Goal: Obtain resource: Download file/media

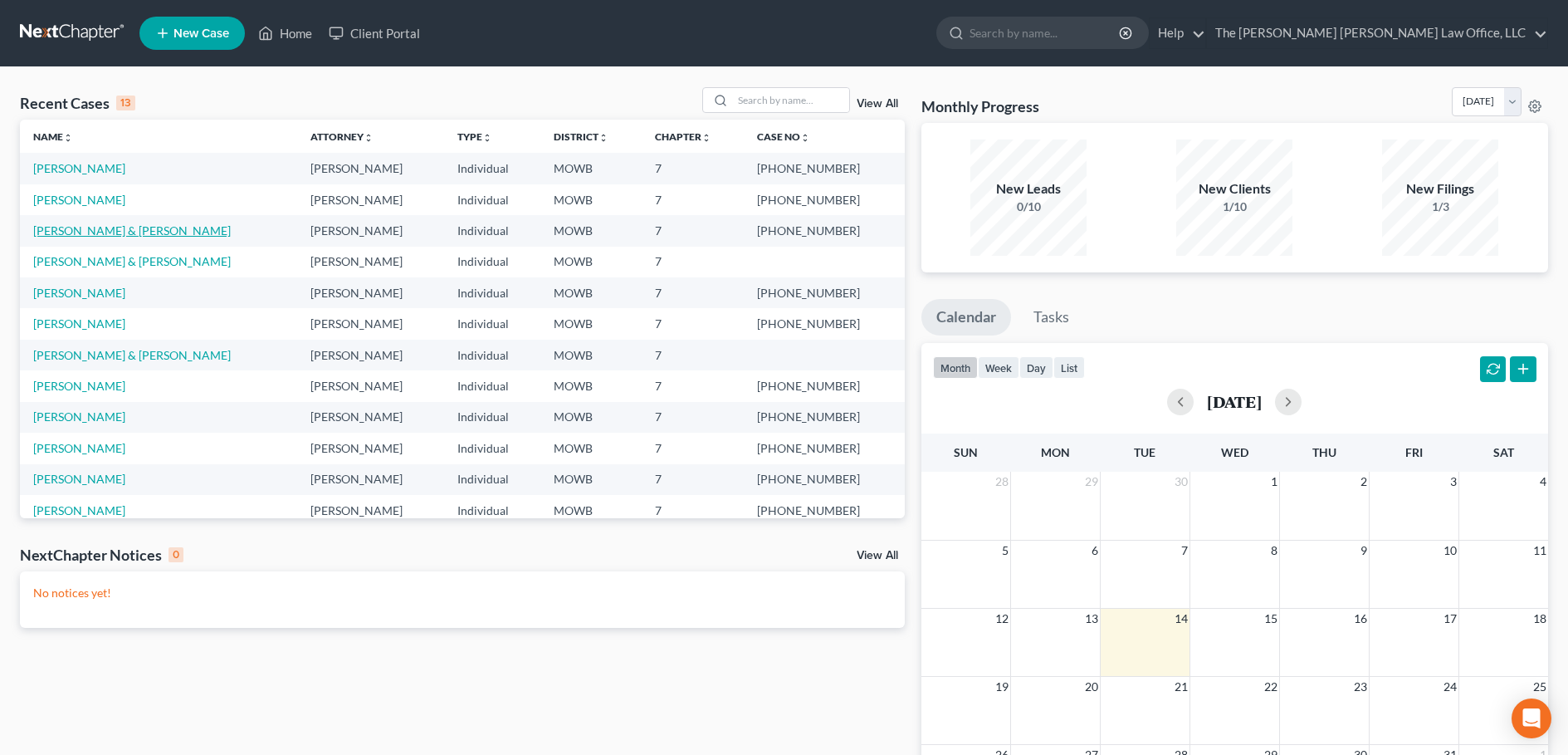
click at [127, 231] on link "[PERSON_NAME] & [PERSON_NAME]" at bounding box center [132, 231] width 198 height 14
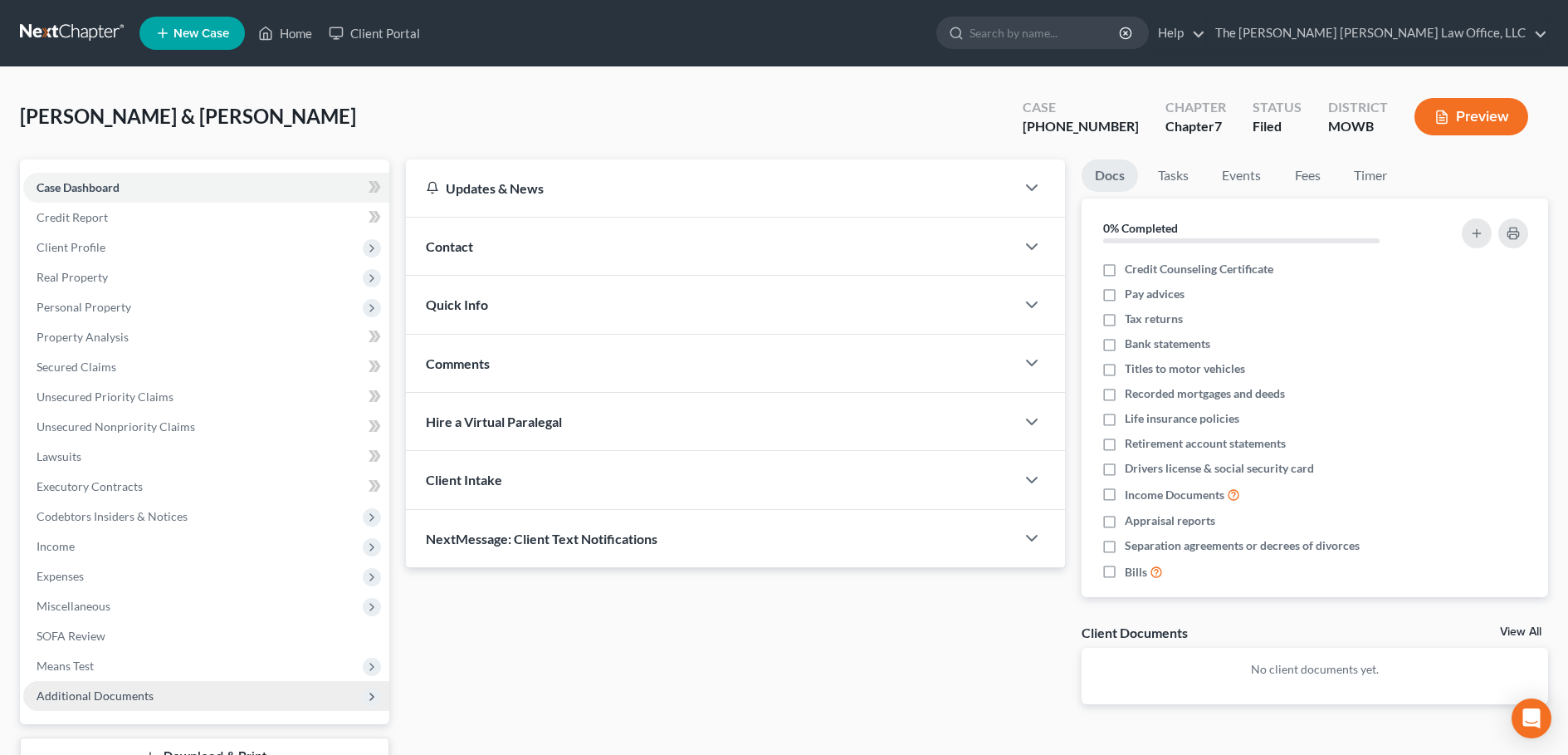
click at [113, 698] on span "Additional Documents" at bounding box center [94, 695] width 117 height 14
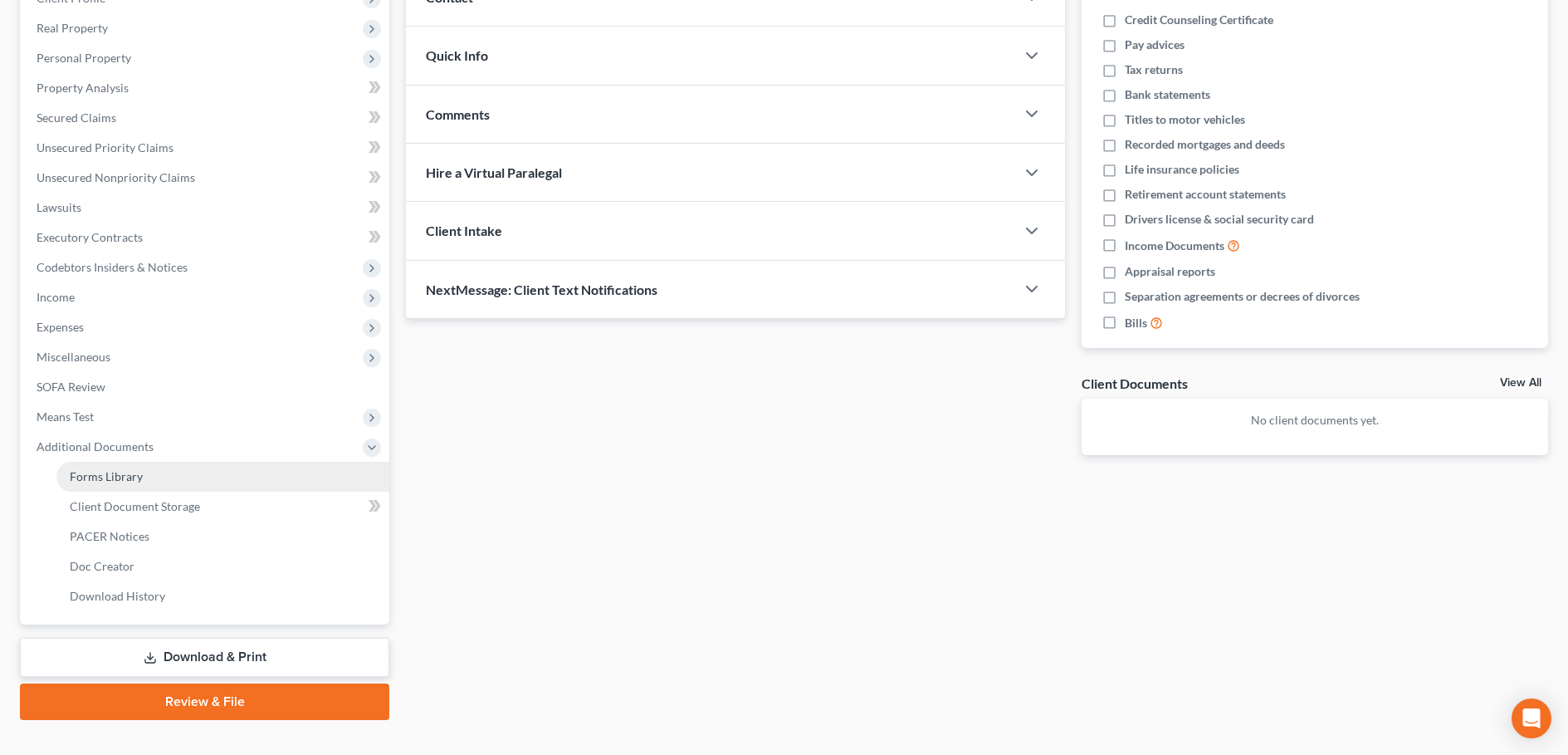
click at [111, 471] on span "Forms Library" at bounding box center [106, 477] width 73 height 14
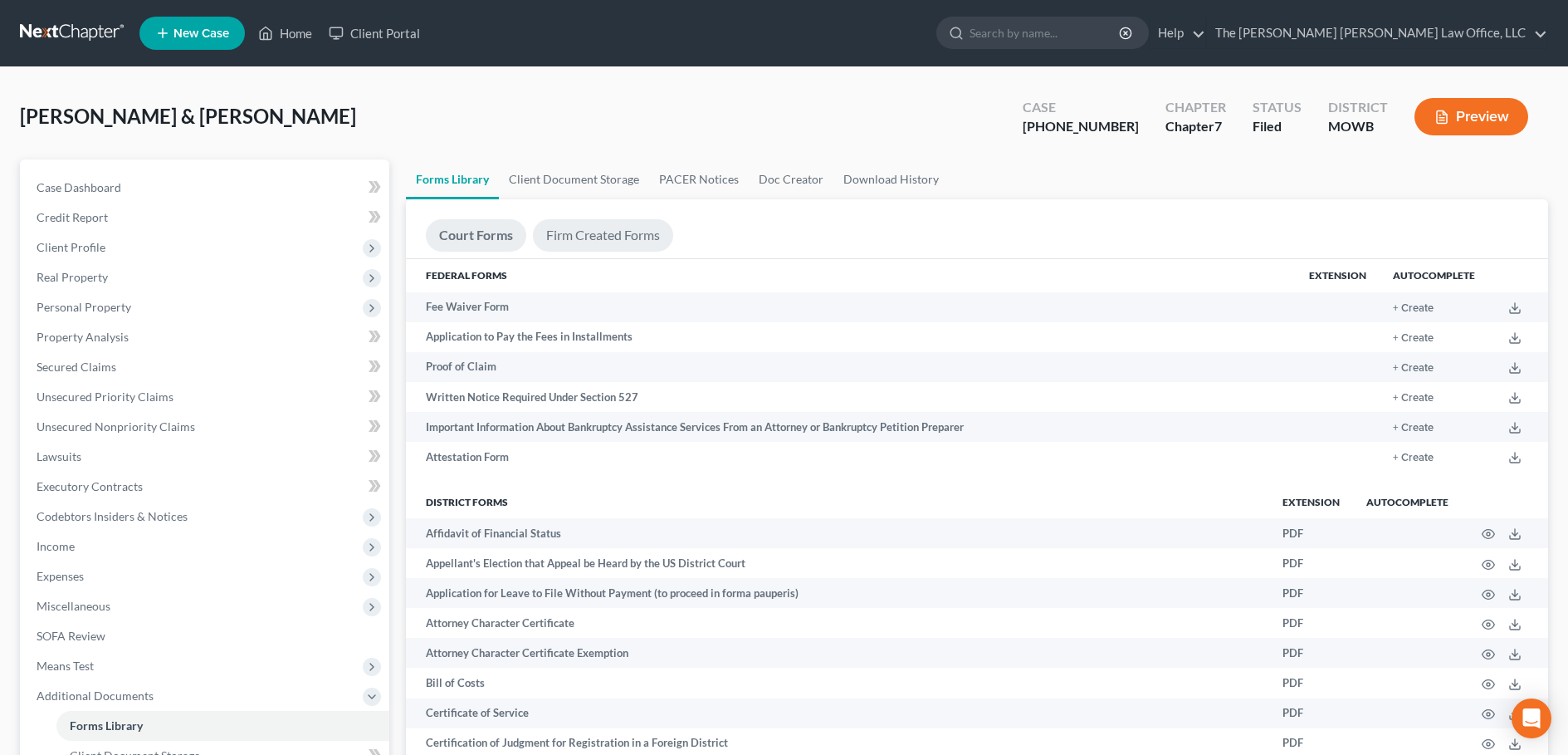
click at [616, 235] on link "Firm Created Forms" at bounding box center [603, 235] width 140 height 33
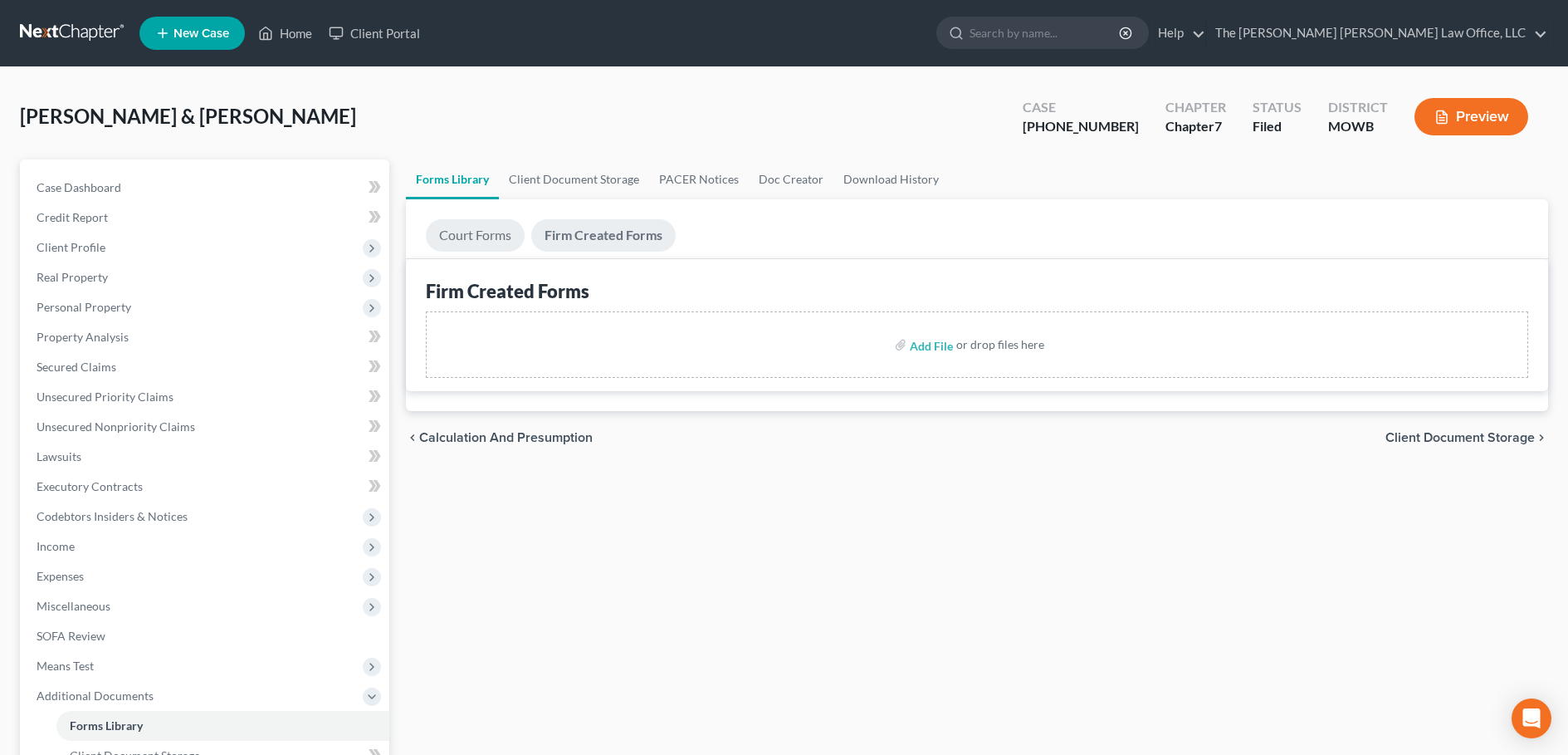
click at [474, 235] on link "Court Forms" at bounding box center [474, 235] width 99 height 33
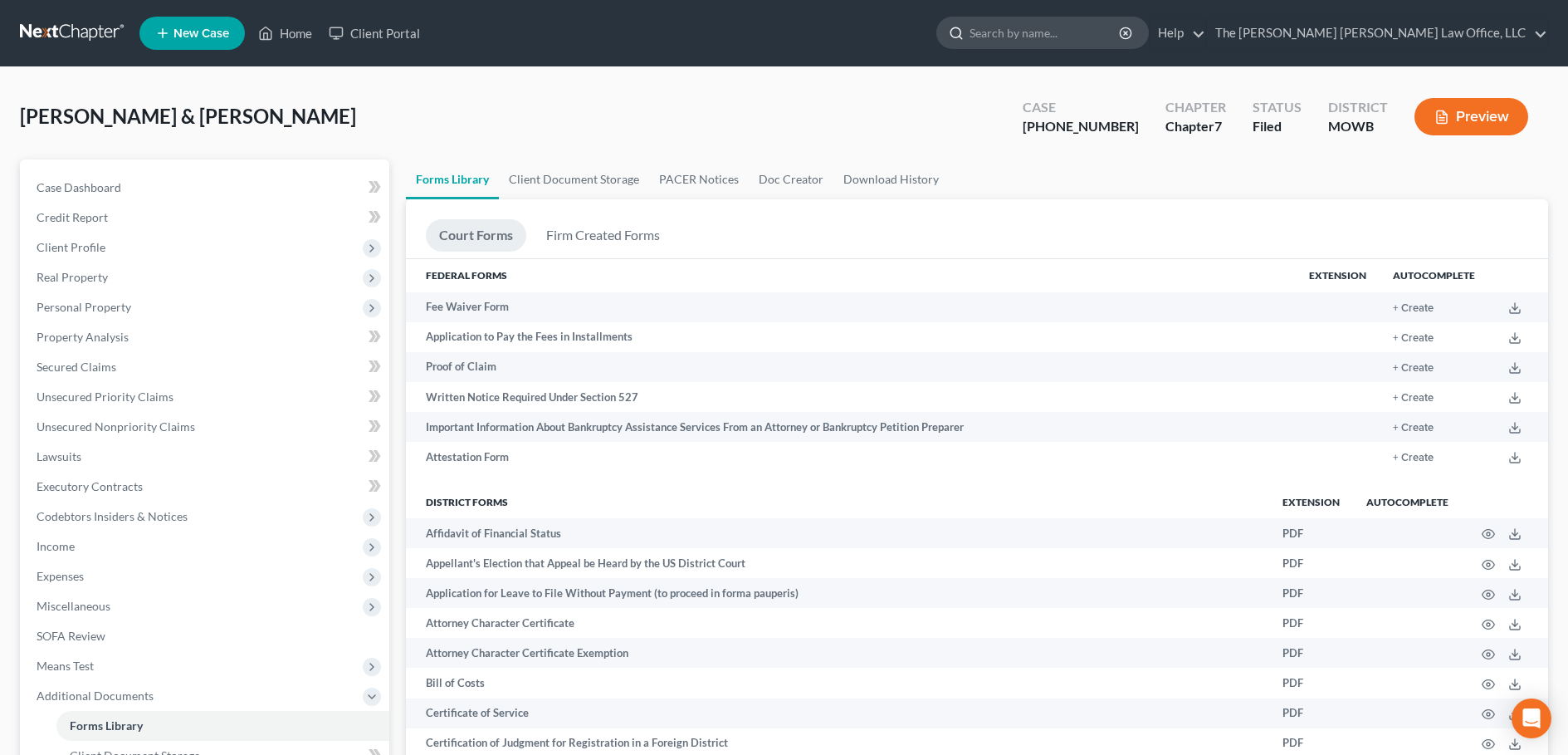
click at [1122, 29] on input "search" at bounding box center [1046, 33] width 152 height 31
type input "B"
type input "b423"
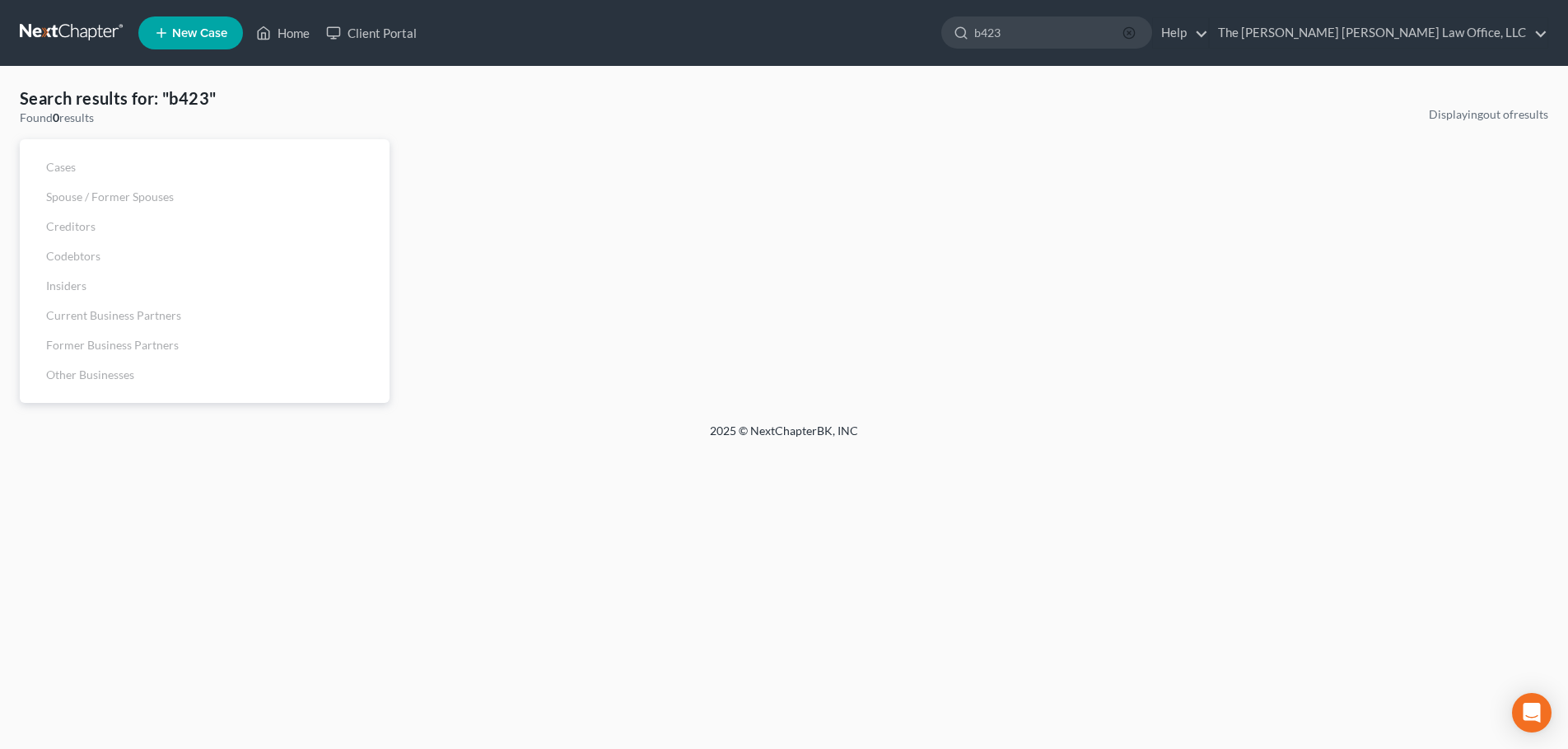
click at [1131, 35] on line "button" at bounding box center [1129, 33] width 4 height 4
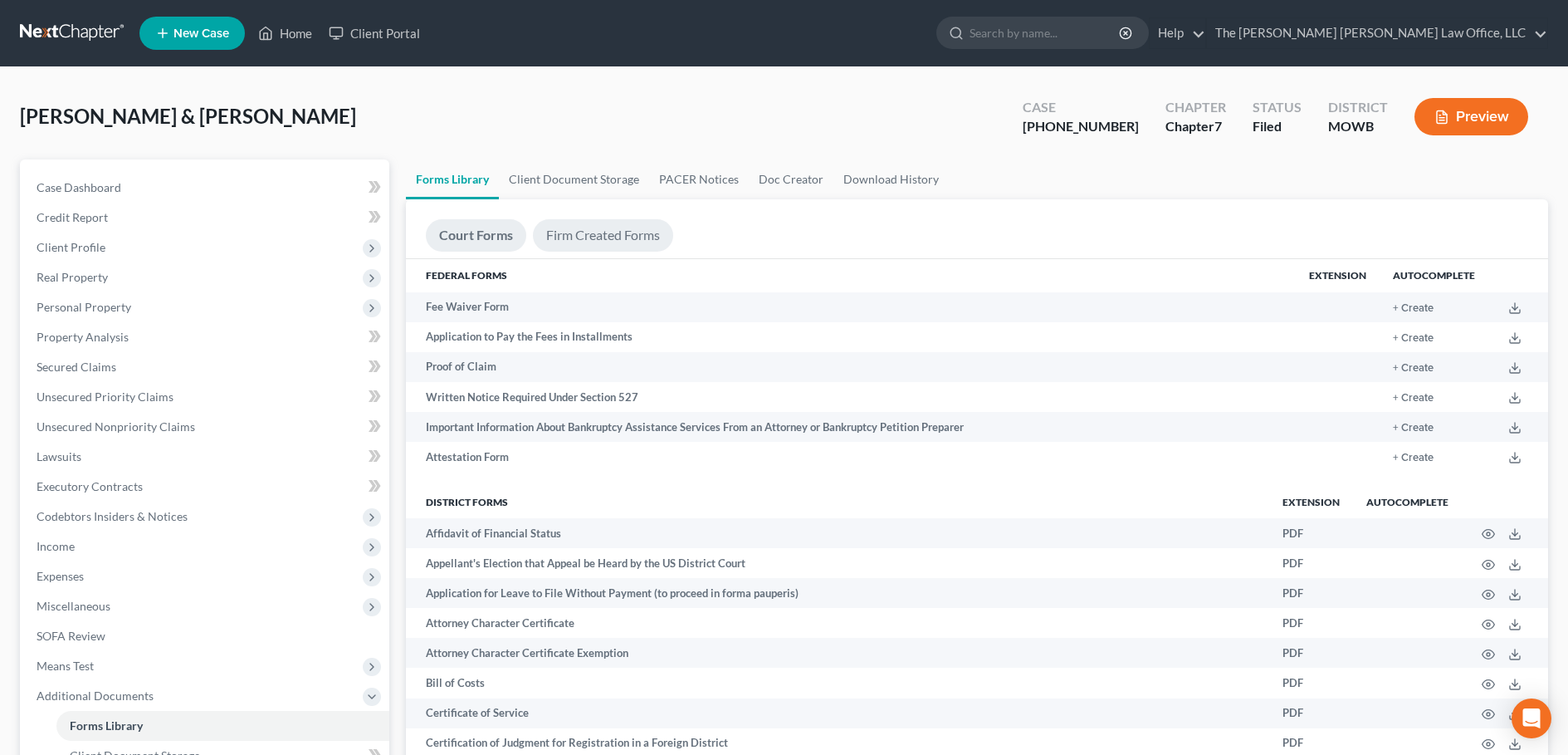
click at [617, 231] on link "Firm Created Forms" at bounding box center [603, 235] width 140 height 33
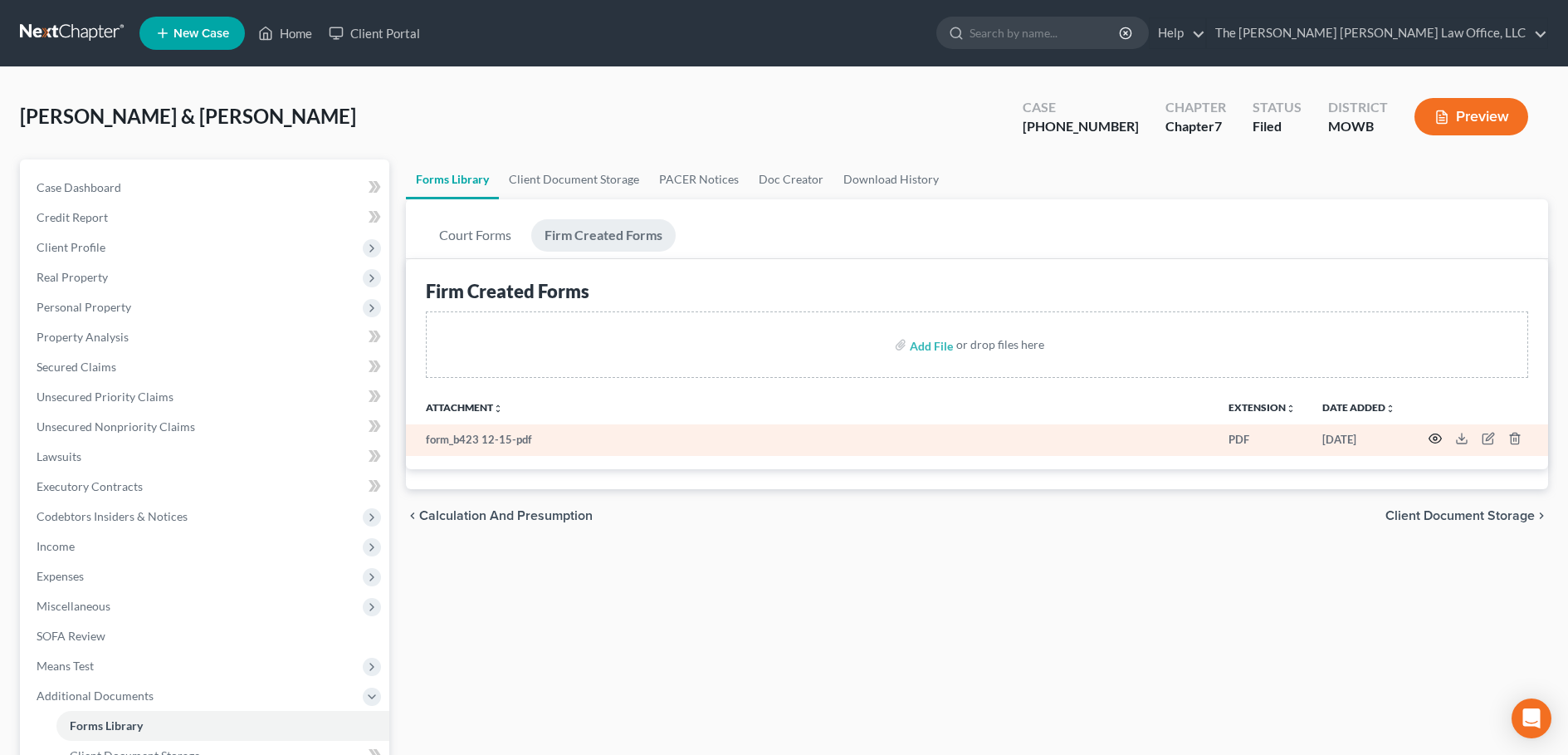
click at [1435, 439] on icon "button" at bounding box center [1434, 438] width 14 height 14
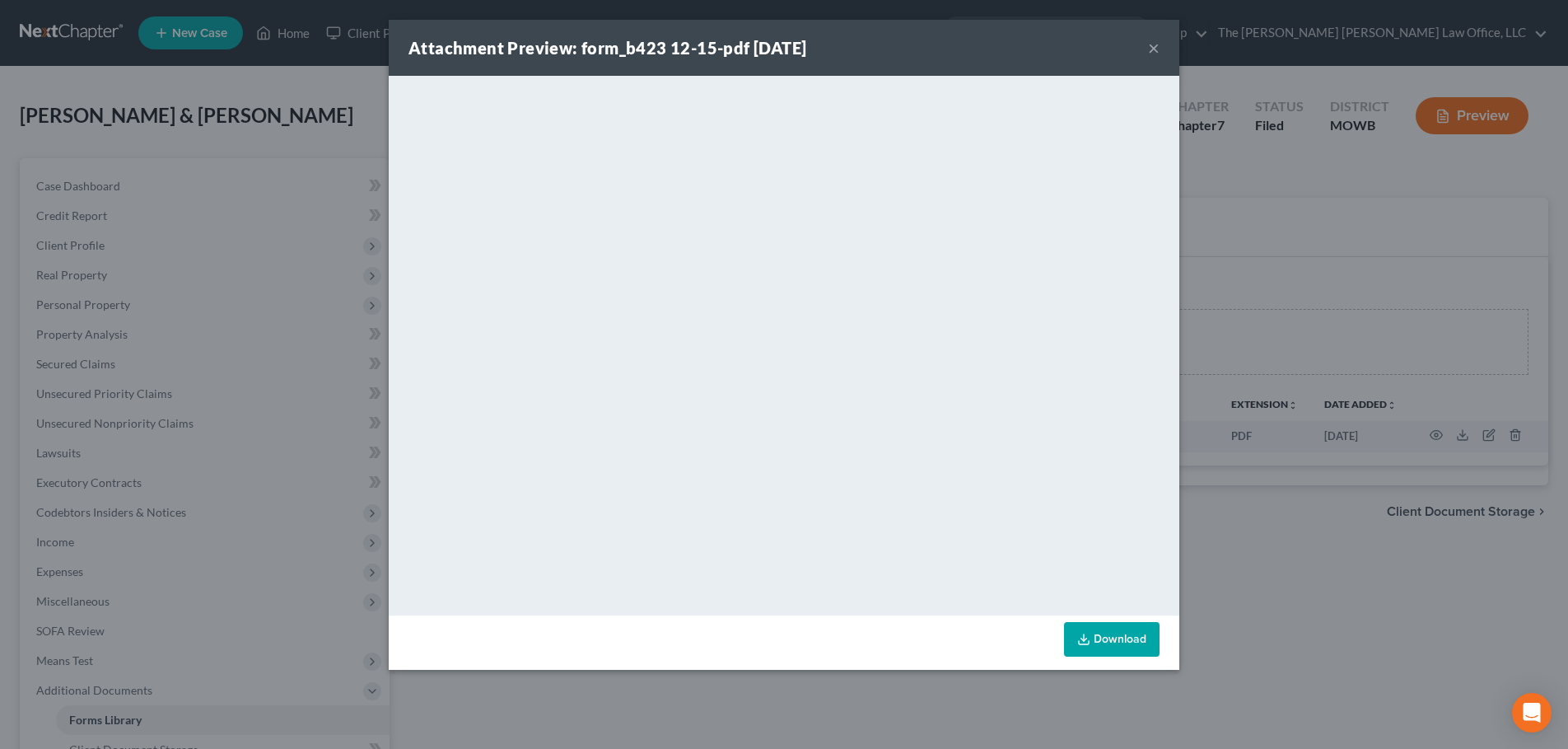
click at [1083, 637] on icon at bounding box center [1084, 639] width 13 height 13
click at [1157, 52] on button "×" at bounding box center [1154, 48] width 12 height 20
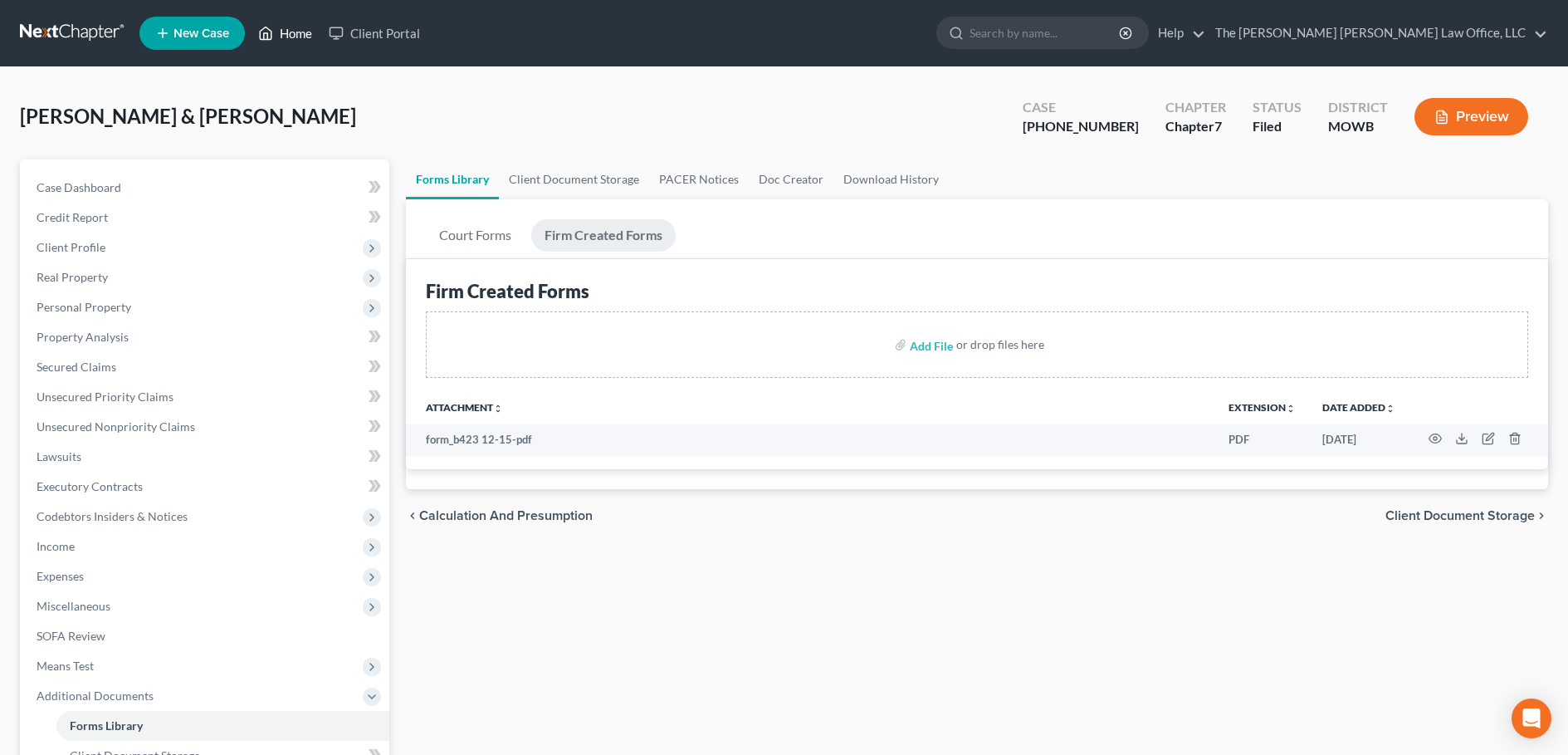
click at [299, 30] on link "Home" at bounding box center [285, 33] width 70 height 30
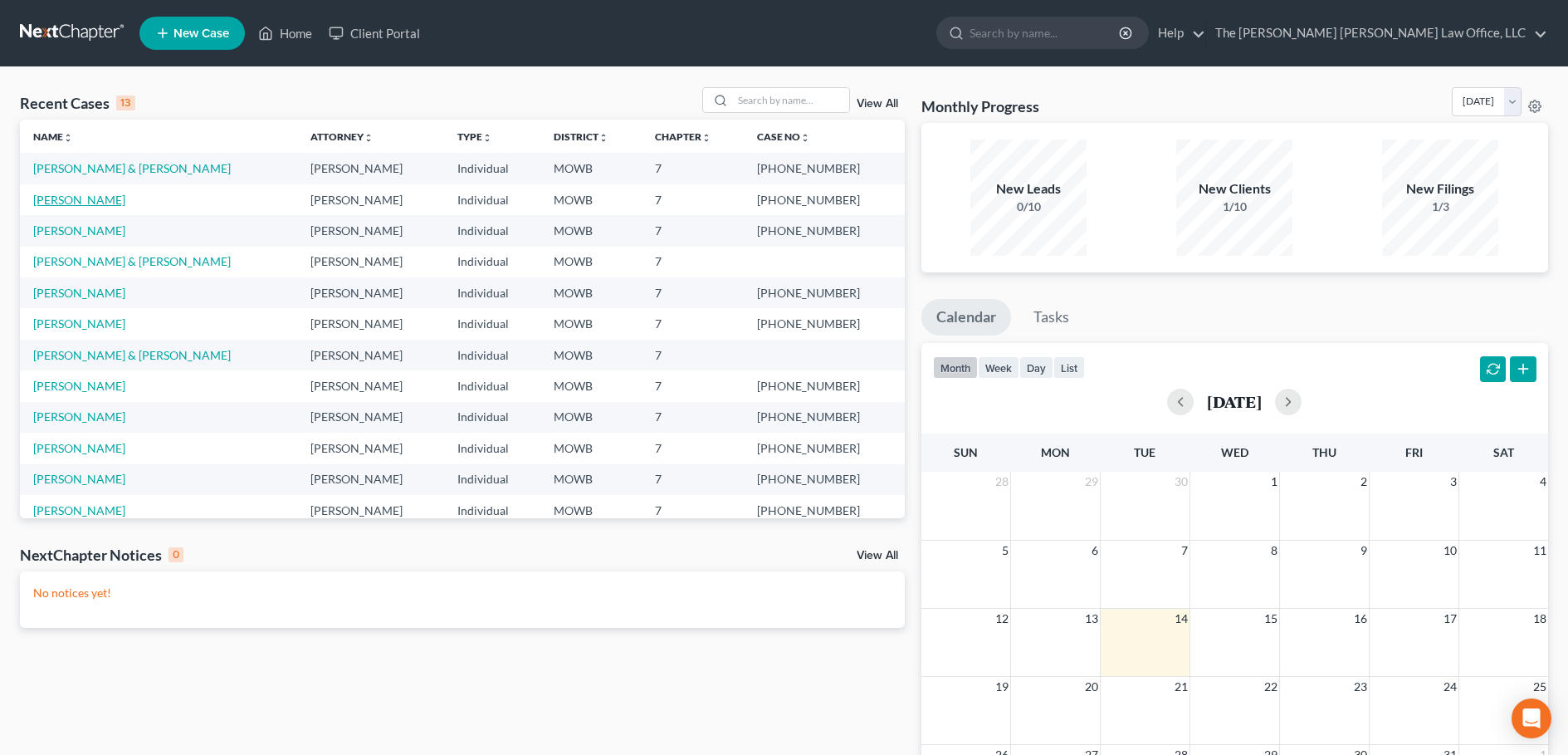
click at [95, 203] on link "[PERSON_NAME]" at bounding box center [80, 200] width 92 height 14
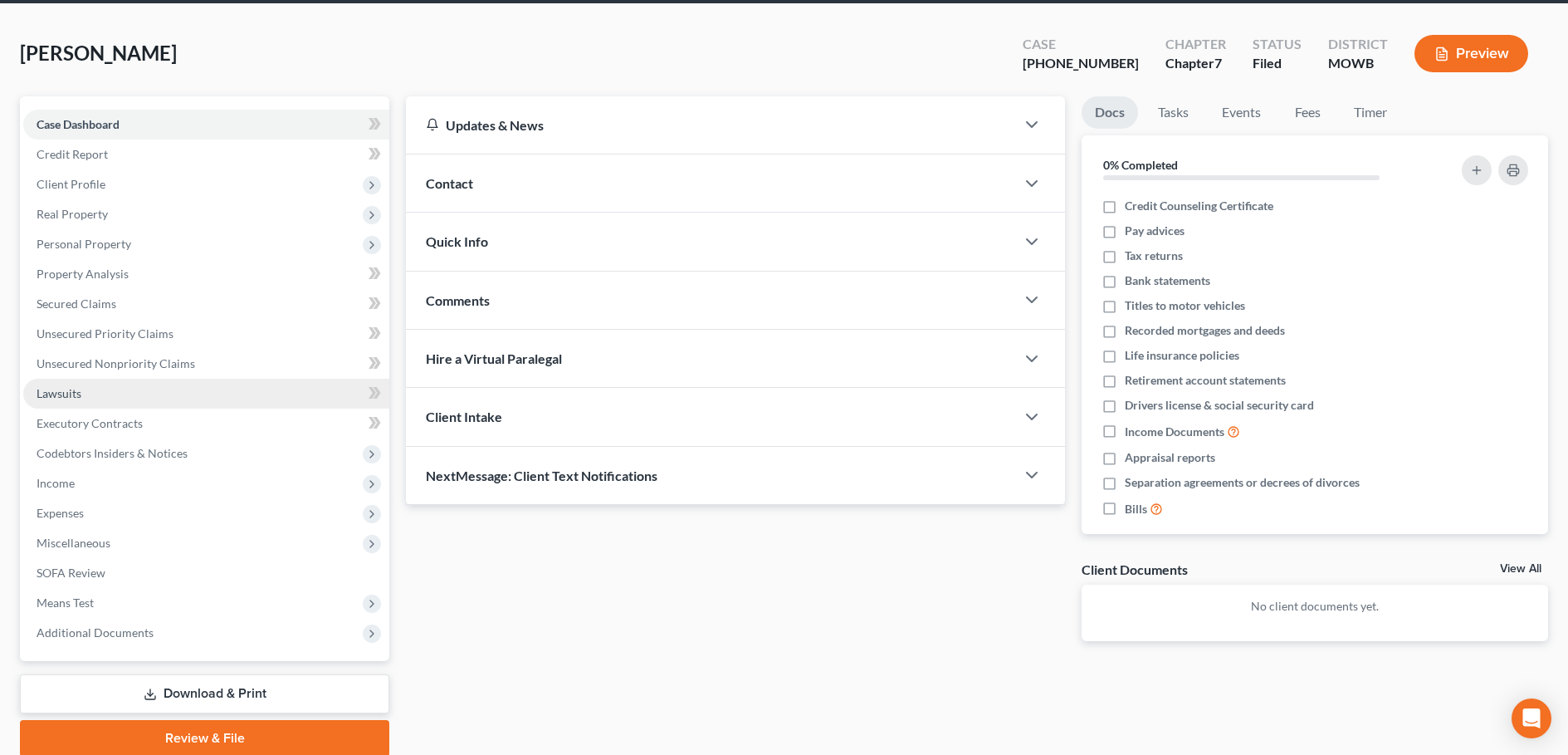
scroll to position [127, 0]
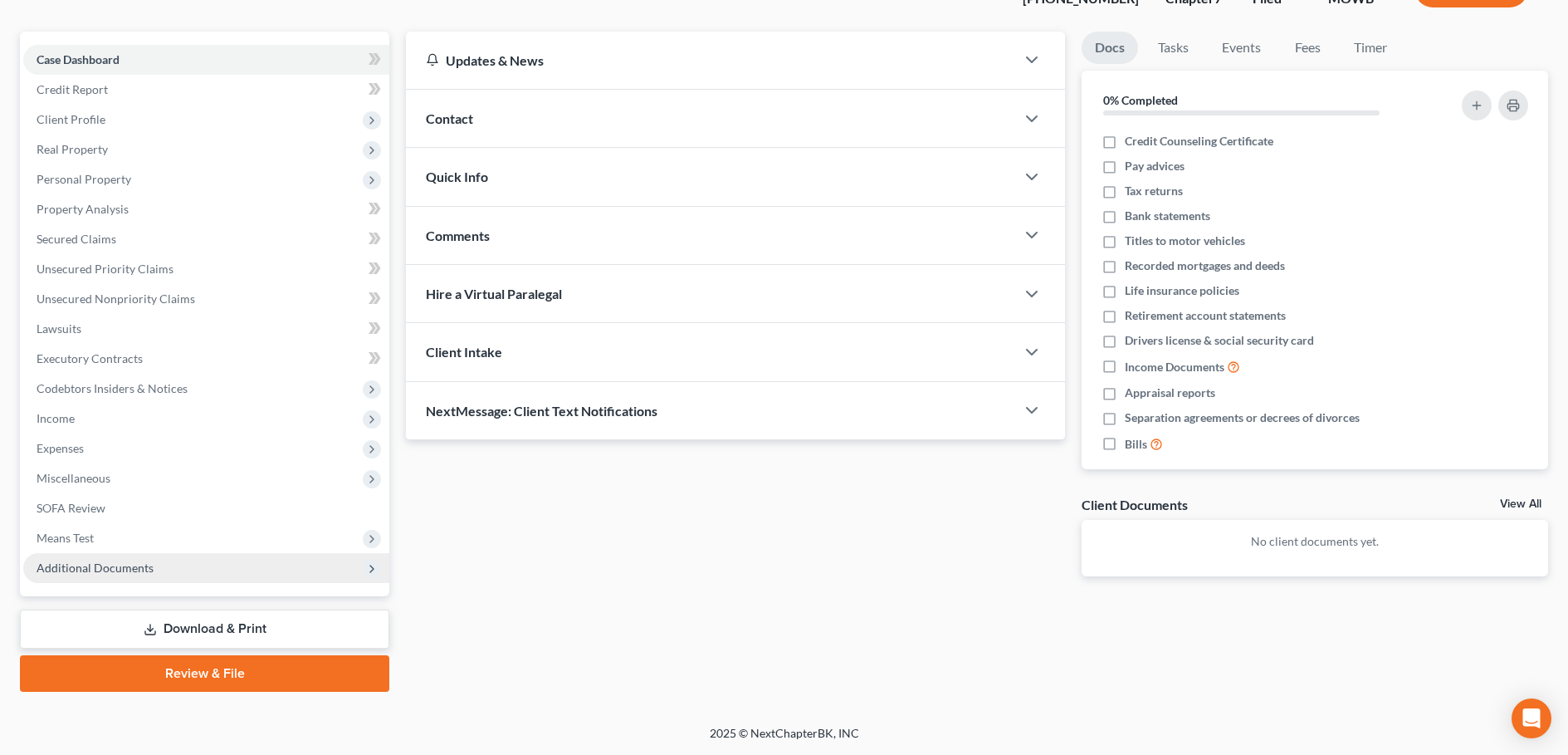
click at [131, 569] on span "Additional Documents" at bounding box center [94, 568] width 117 height 14
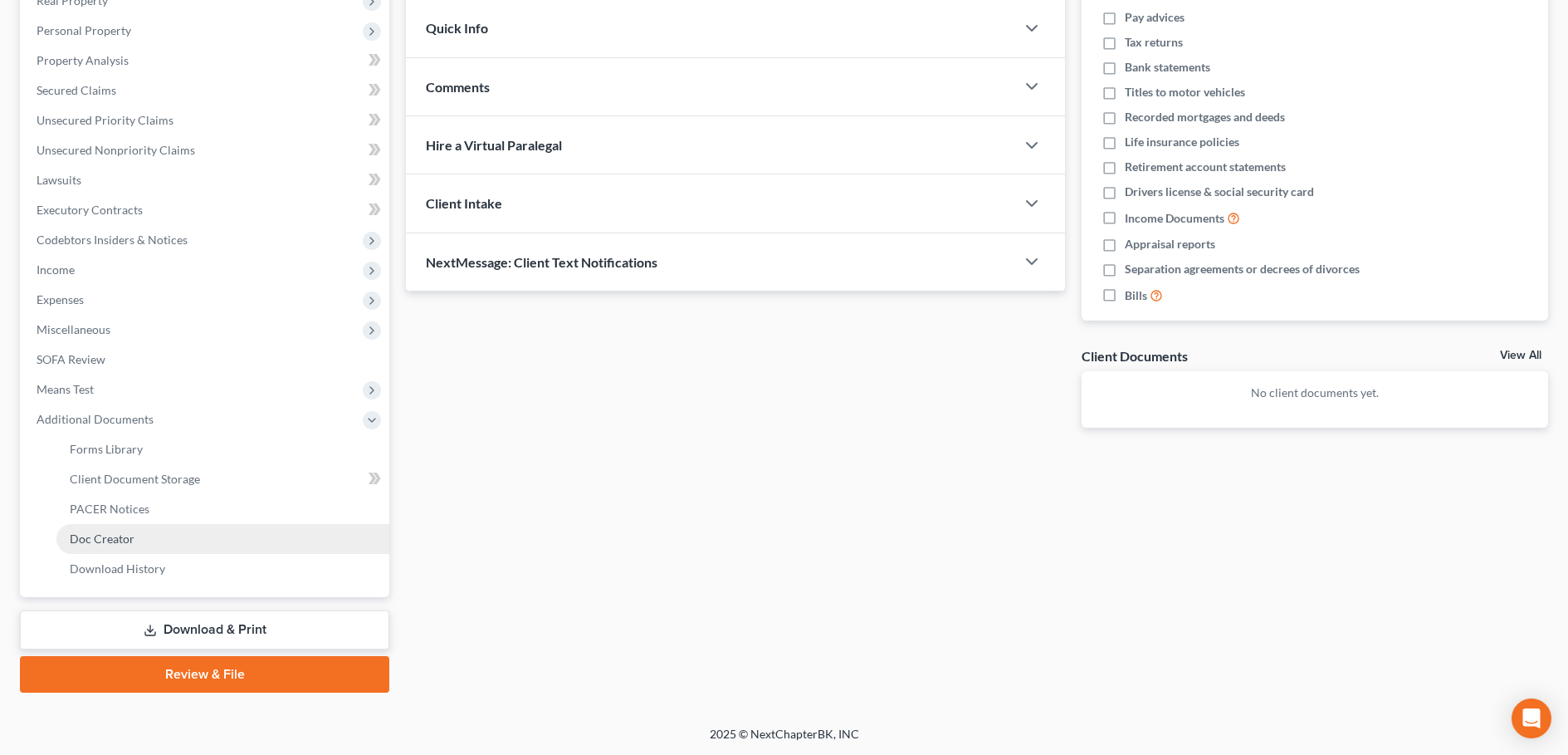
scroll to position [278, 0]
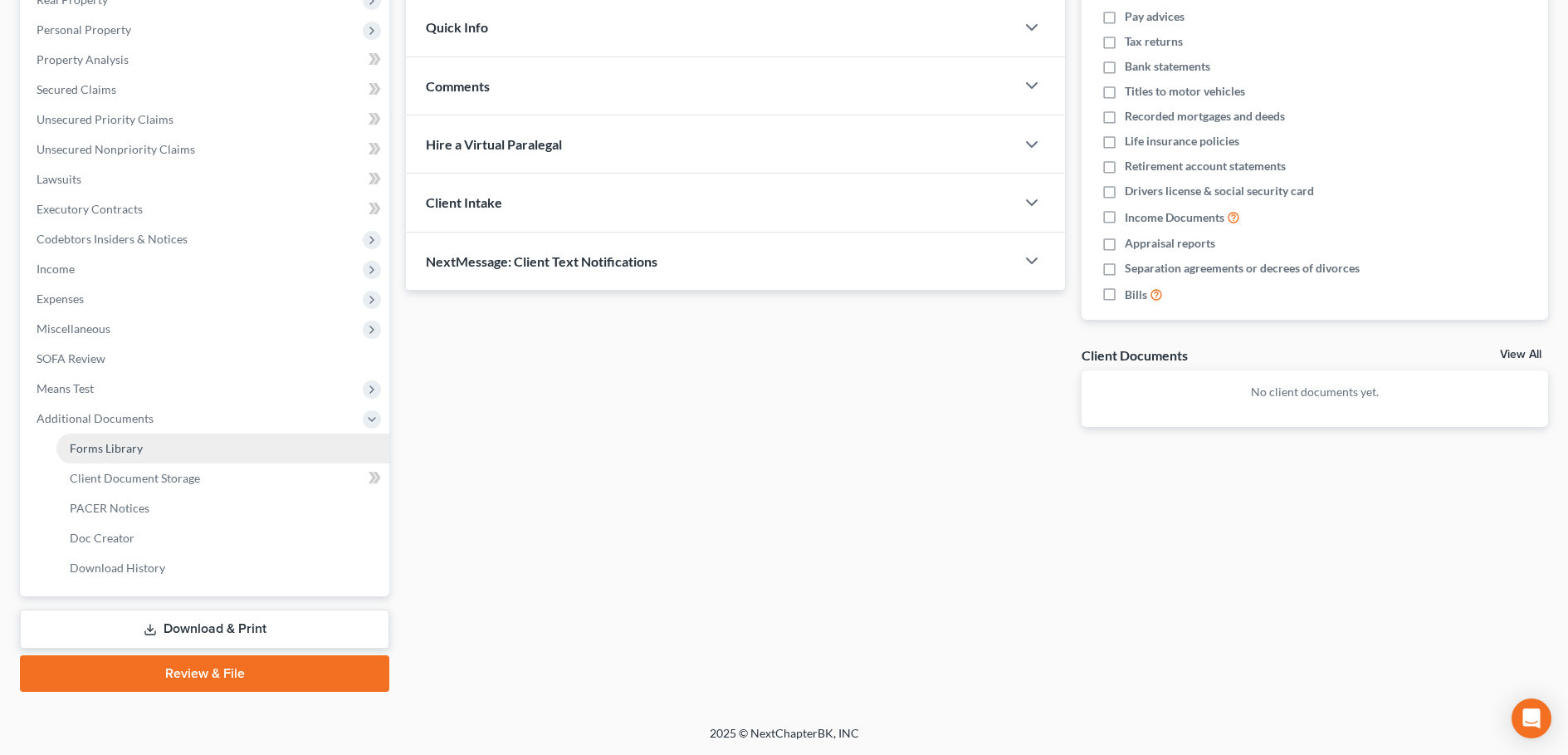
click at [131, 444] on span "Forms Library" at bounding box center [106, 448] width 73 height 14
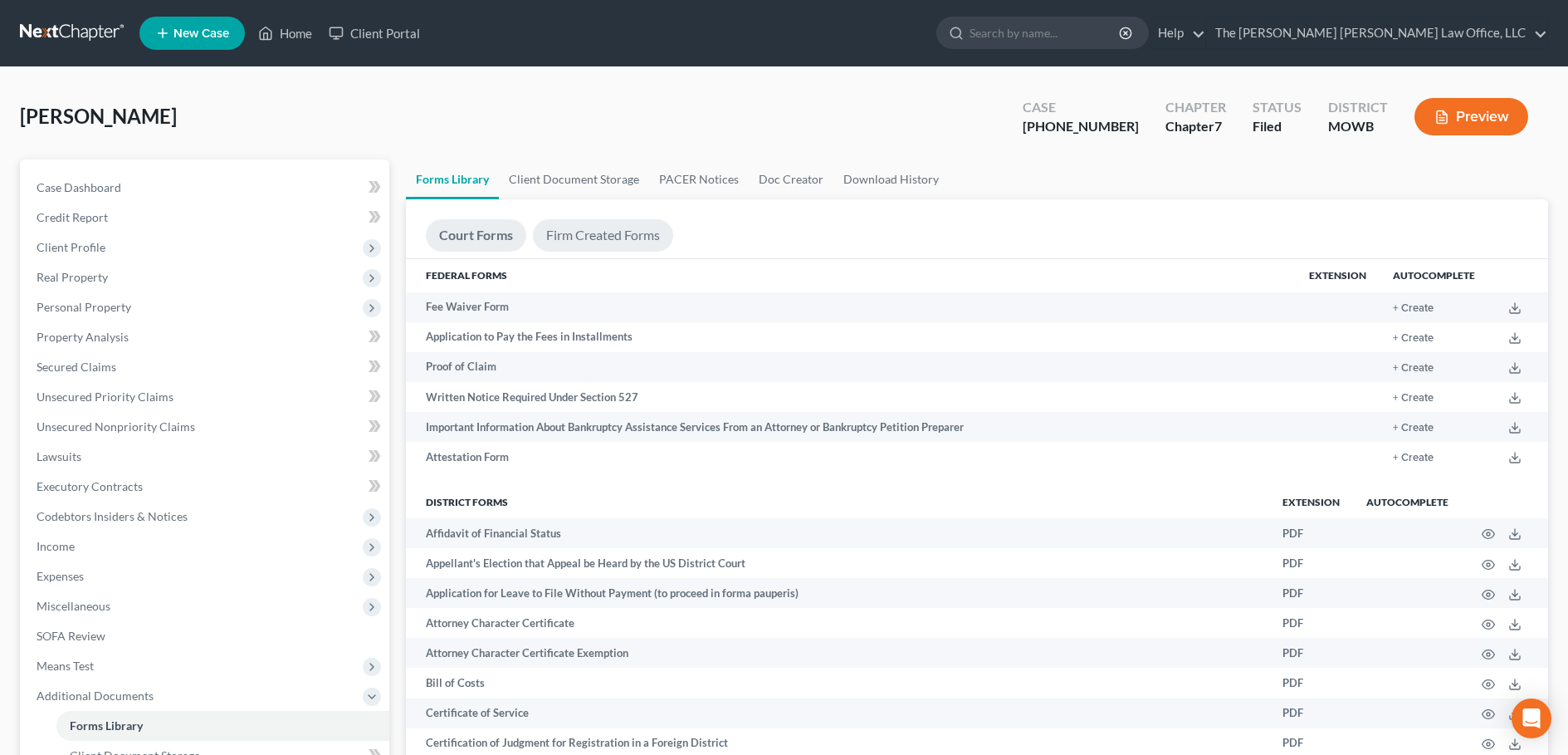
click at [606, 238] on link "Firm Created Forms" at bounding box center [603, 235] width 140 height 33
